Goal: Task Accomplishment & Management: Use online tool/utility

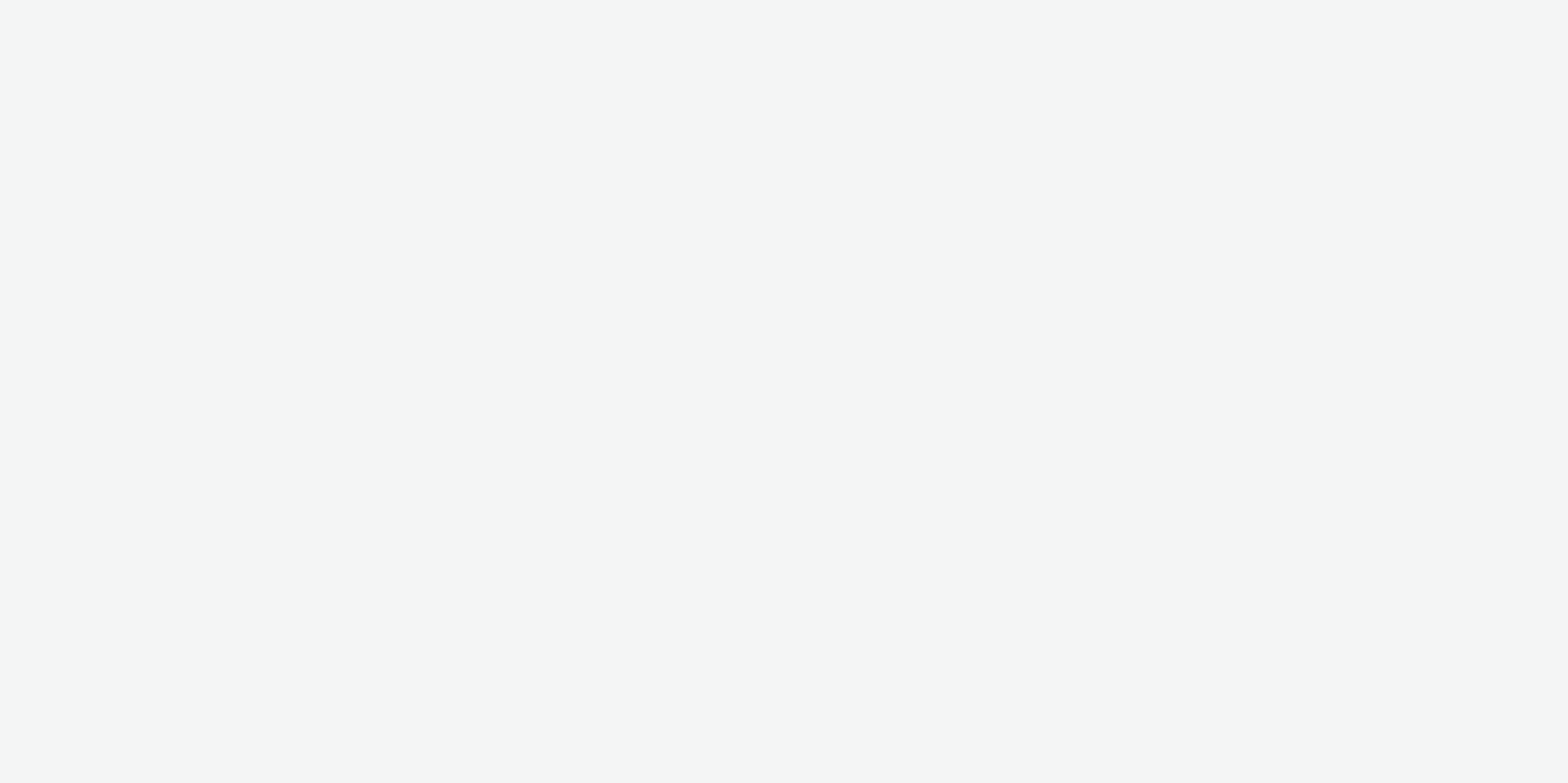
select select "ac009755-aa48-4799-8050-7a339a378eb8"
select select "21f3225b-8378-42e6-b7ec-88c9dda34879"
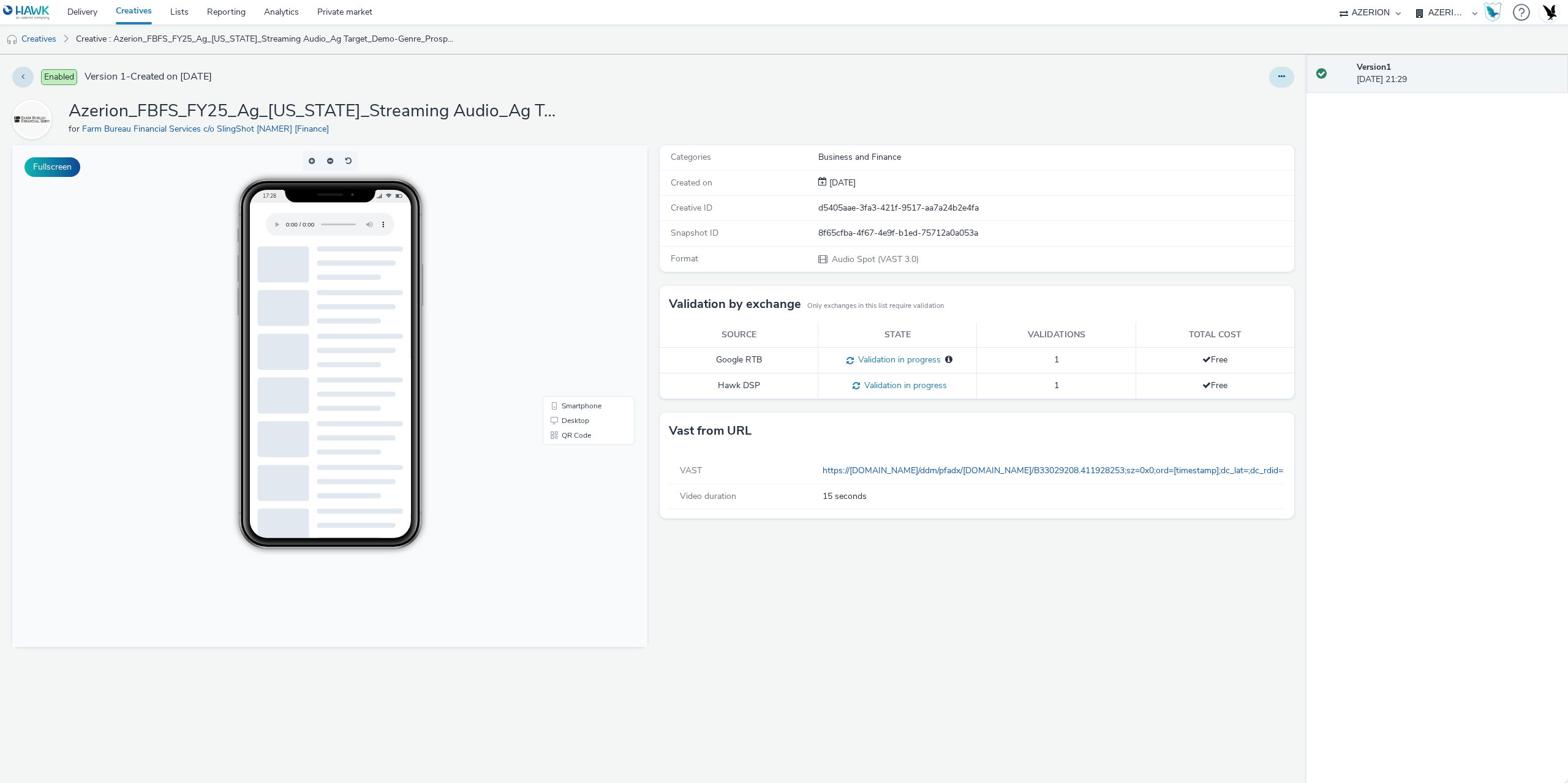
click at [1270, 76] on button at bounding box center [1282, 77] width 25 height 21
click at [1238, 97] on link "Edit" at bounding box center [1248, 101] width 92 height 25
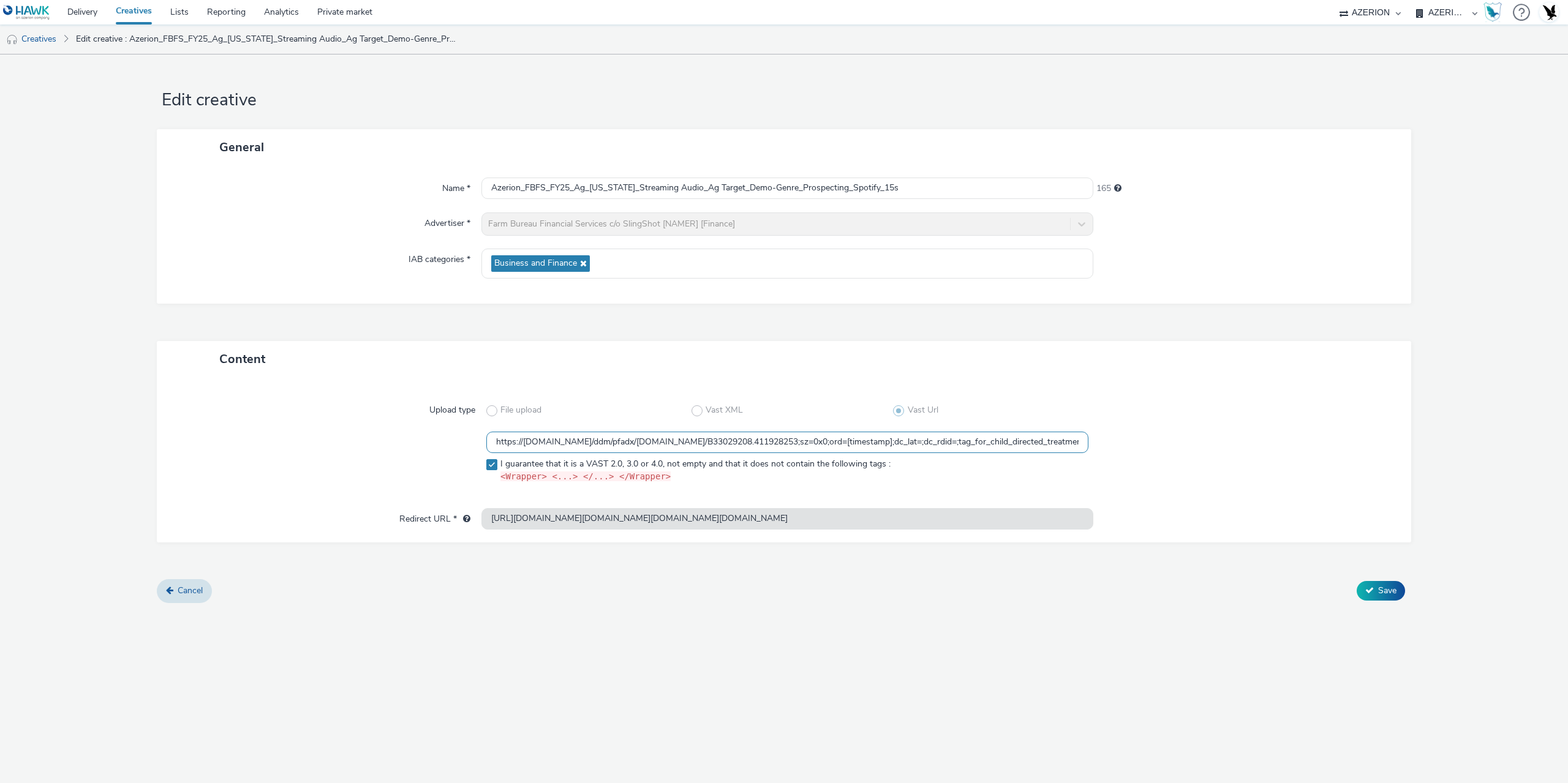
drag, startPoint x: 921, startPoint y: 442, endPoint x: 967, endPoint y: 445, distance: 46.1
click at [967, 445] on input "https://[DOMAIN_NAME]/ddm/pfadx/[DOMAIN_NAME]/B33029208.411928253;sz=0x0;ord=[t…" at bounding box center [787, 442] width 603 height 21
click at [1004, 442] on input "https://[DOMAIN_NAME]/ddm/pfadx/[DOMAIN_NAME]/B33029208.411928253;sz=0x0;ord=[t…" at bounding box center [787, 442] width 603 height 21
click at [1074, 447] on input "https://[DOMAIN_NAME]/ddm/pfadx/[DOMAIN_NAME]/B33029208.411928253;sz=0x0;ord=[t…" at bounding box center [787, 442] width 603 height 21
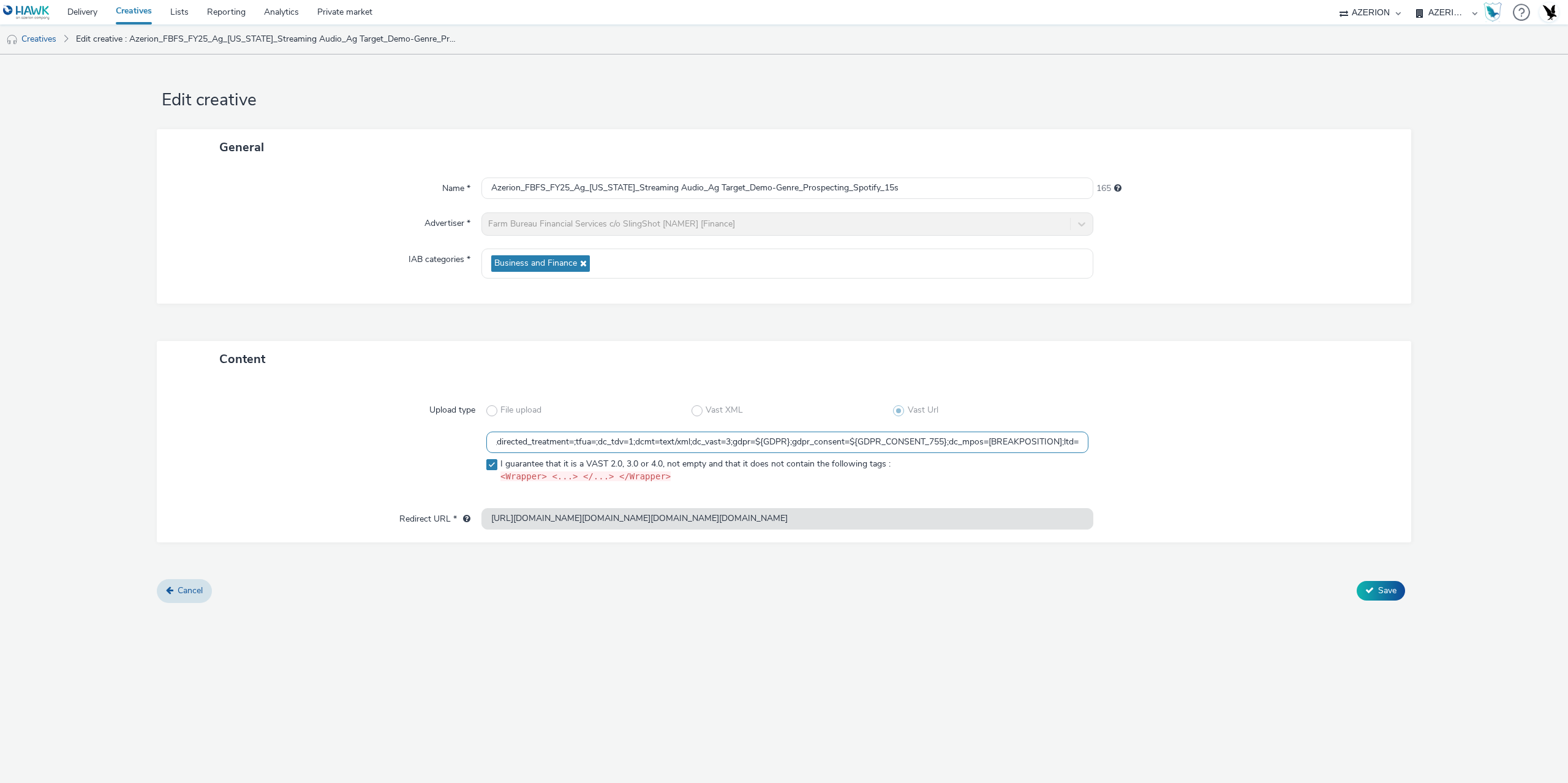
click at [1041, 442] on input "https://[DOMAIN_NAME]/ddm/pfadx/[DOMAIN_NAME]/B33029208.411928253;sz=0x0;ord=[t…" at bounding box center [787, 442] width 603 height 21
click at [983, 448] on input "https://[DOMAIN_NAME]/ddm/pfadx/[DOMAIN_NAME]/B33029208.411928253;sz=0x0;ord=[t…" at bounding box center [787, 442] width 603 height 21
drag, startPoint x: 731, startPoint y: 444, endPoint x: 948, endPoint y: 445, distance: 217.0
click at [948, 445] on input "https://[DOMAIN_NAME]/ddm/pfadx/[DOMAIN_NAME]/B33029208.411928253;sz=0x0;ord=[t…" at bounding box center [787, 442] width 603 height 21
drag, startPoint x: 958, startPoint y: 450, endPoint x: 1150, endPoint y: 454, distance: 192.0
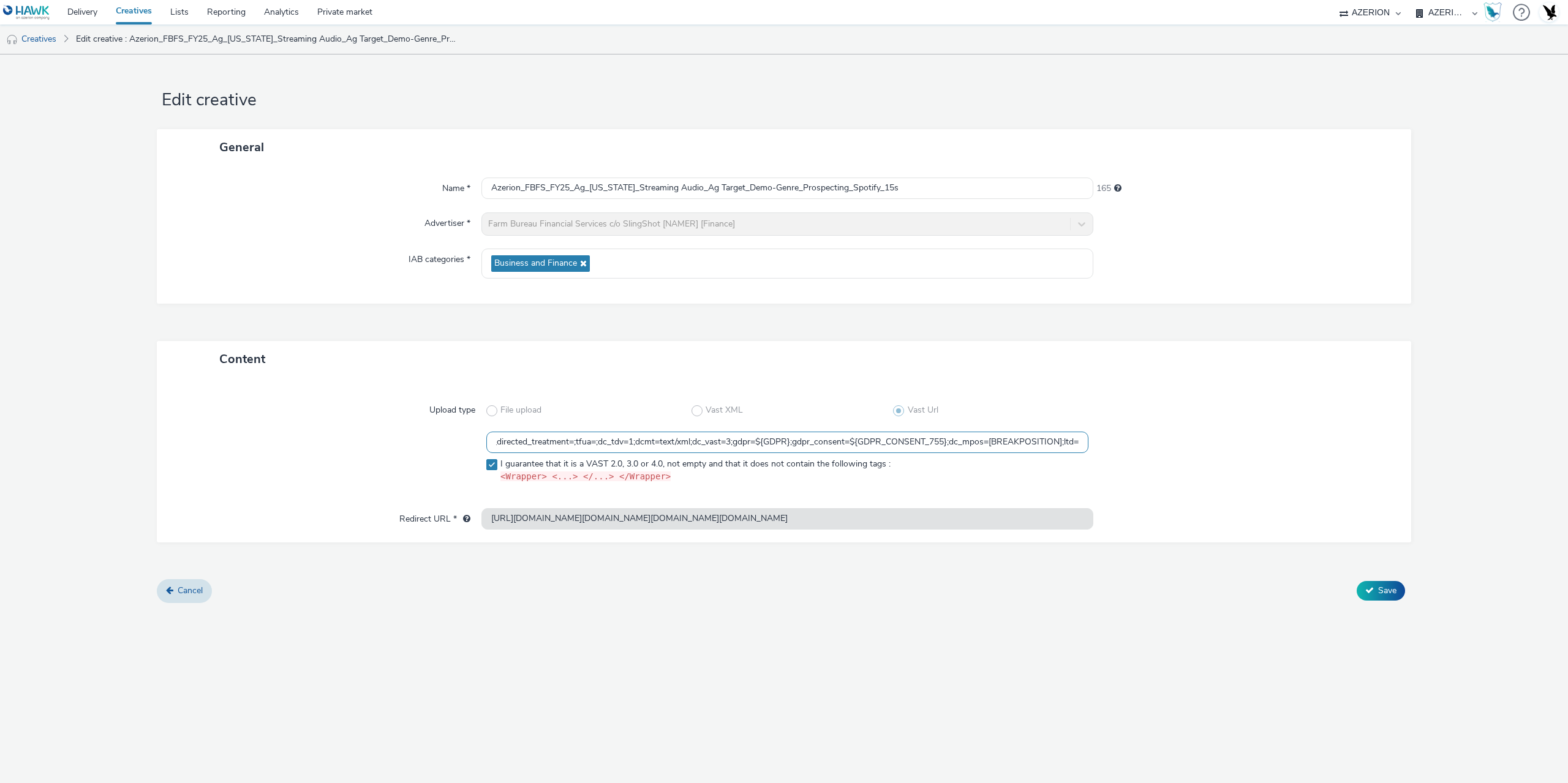
click at [1150, 454] on div "https://[DOMAIN_NAME]/ddm/pfadx/[DOMAIN_NAME]/B33029208.411928253;sz=0x0;ord=[t…" at bounding box center [784, 461] width 1211 height 57
click at [1248, 406] on div at bounding box center [1239, 411] width 302 height 22
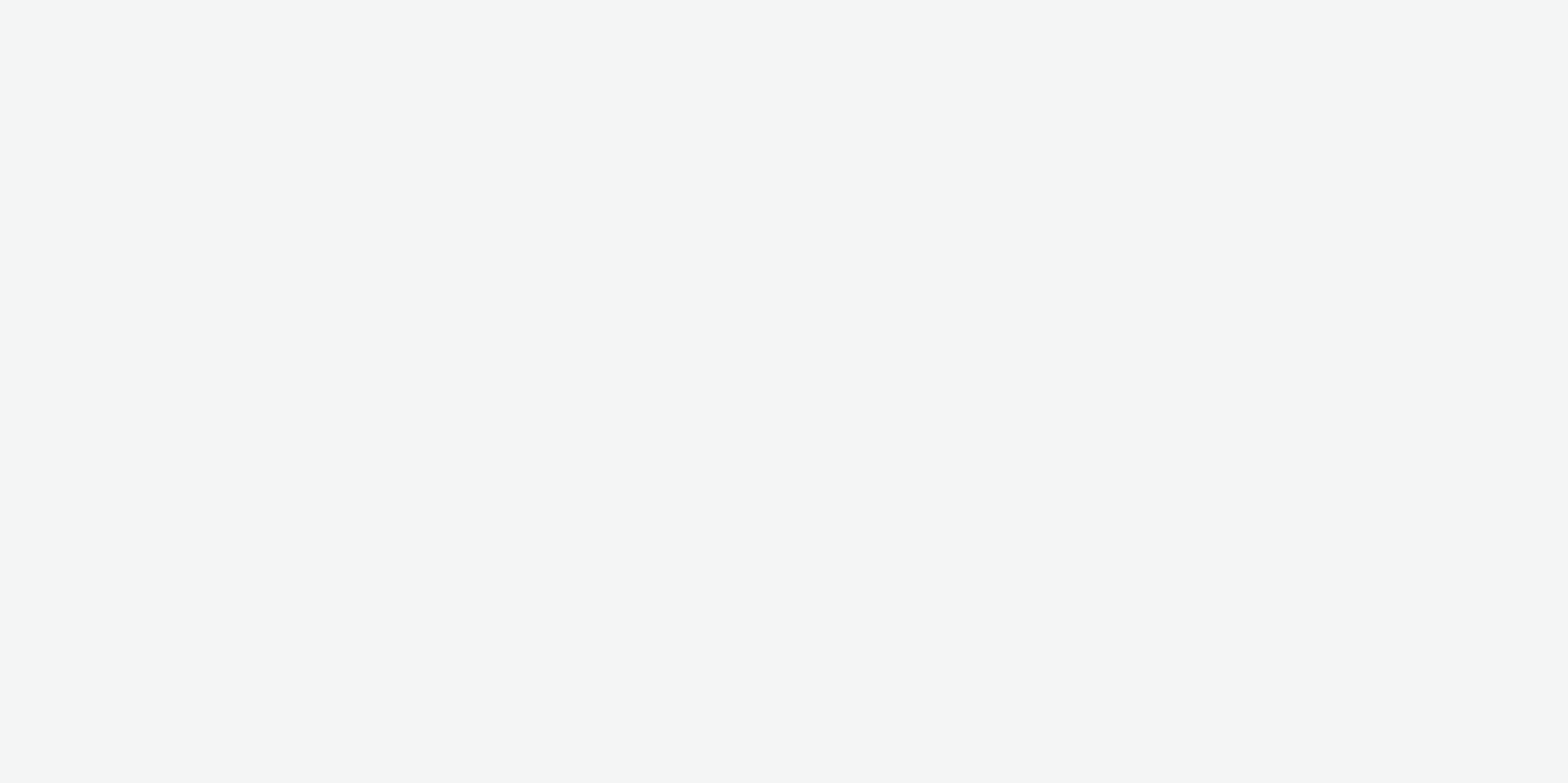
select select "ac009755-aa48-4799-8050-7a339a378eb8"
select select "21f3225b-8378-42e6-b7ec-88c9dda34879"
